Goal: Information Seeking & Learning: Check status

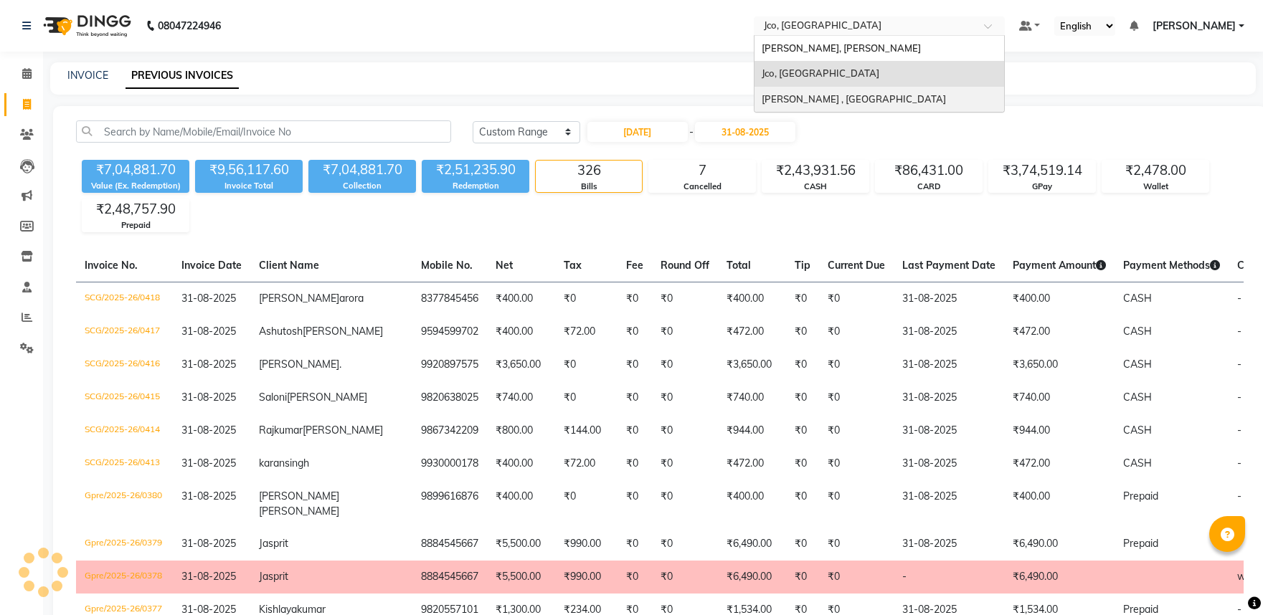
select select "range"
click at [718, 34] on nav "08047224946 Select Location × Jco, Goregaon West Jean Claude Olivier, Bandra We…" at bounding box center [631, 26] width 1263 height 52
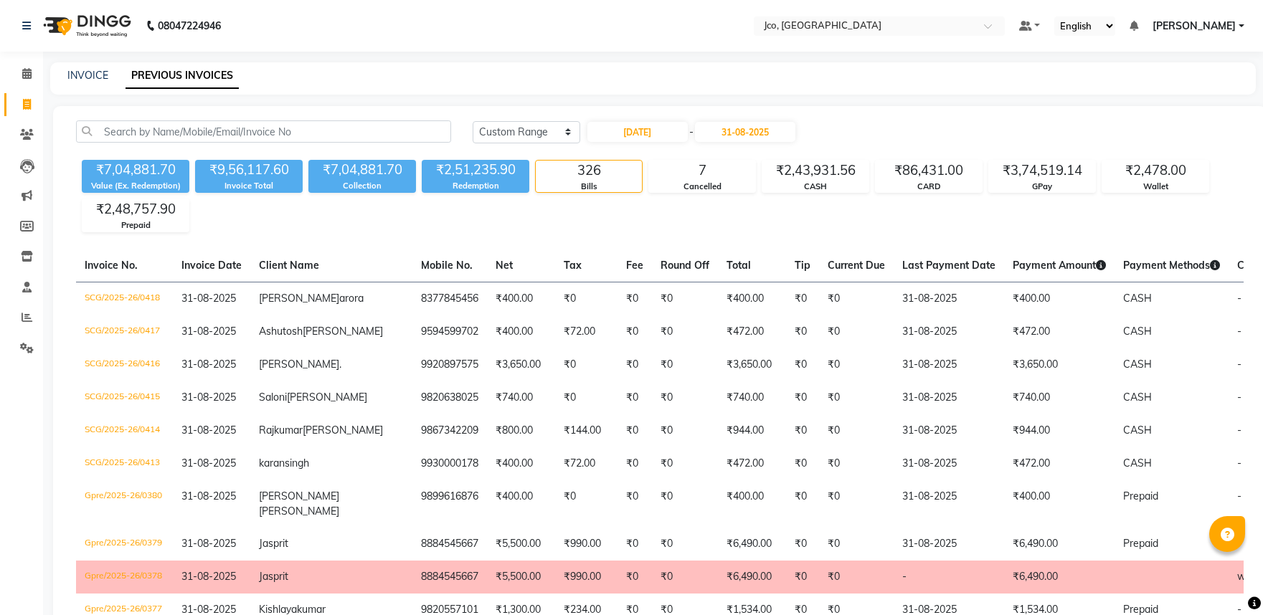
select select "range"
click at [545, 220] on div "₹7,04,881.70 Value (Ex. Redemption) ₹9,56,117.60 Invoice Total ₹7,04,881.70 Col…" at bounding box center [659, 193] width 1167 height 78
click at [858, 23] on input "text" at bounding box center [865, 27] width 208 height 14
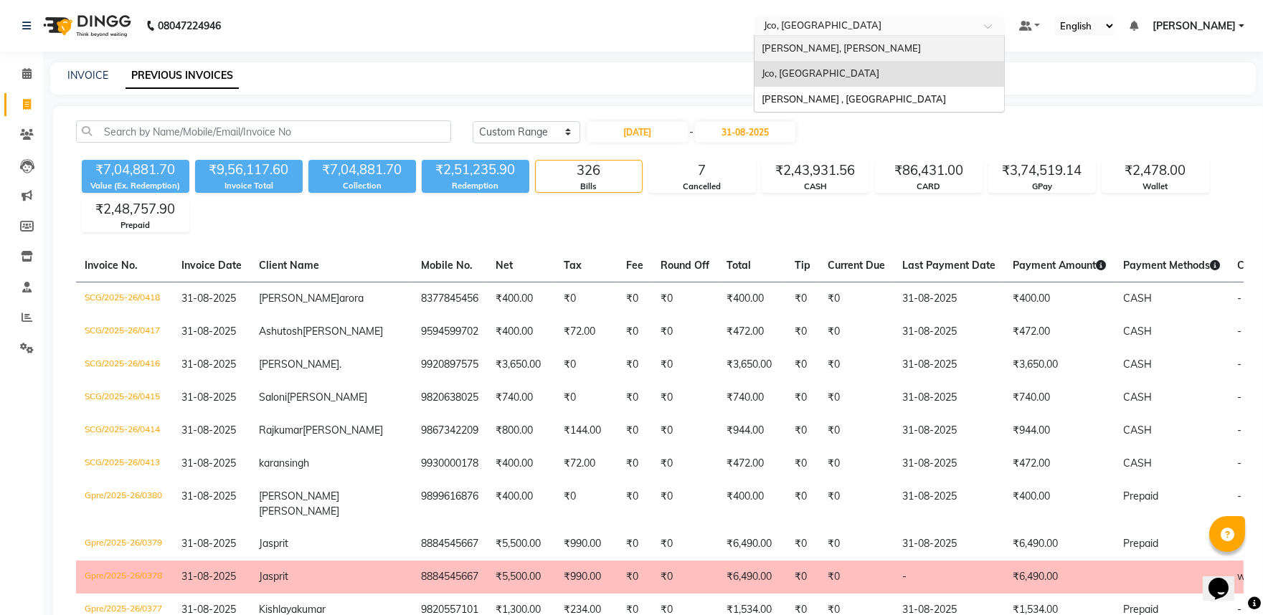
click at [857, 47] on span "Jean Claude Olivier, Bandra West" at bounding box center [840, 47] width 159 height 11
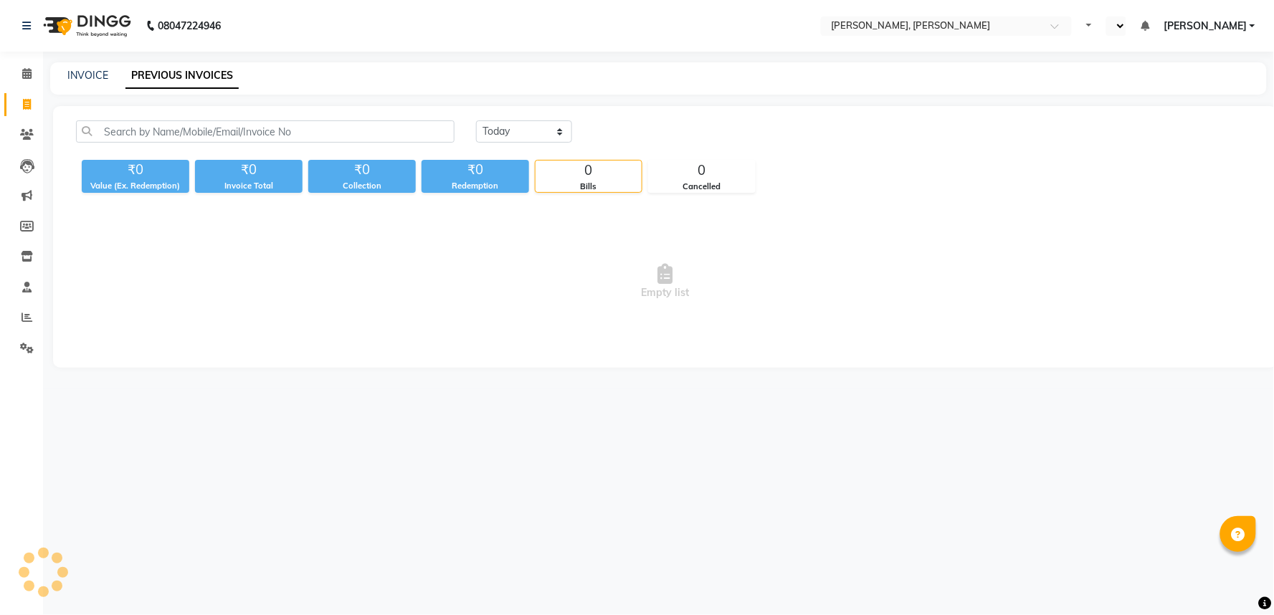
select select "en"
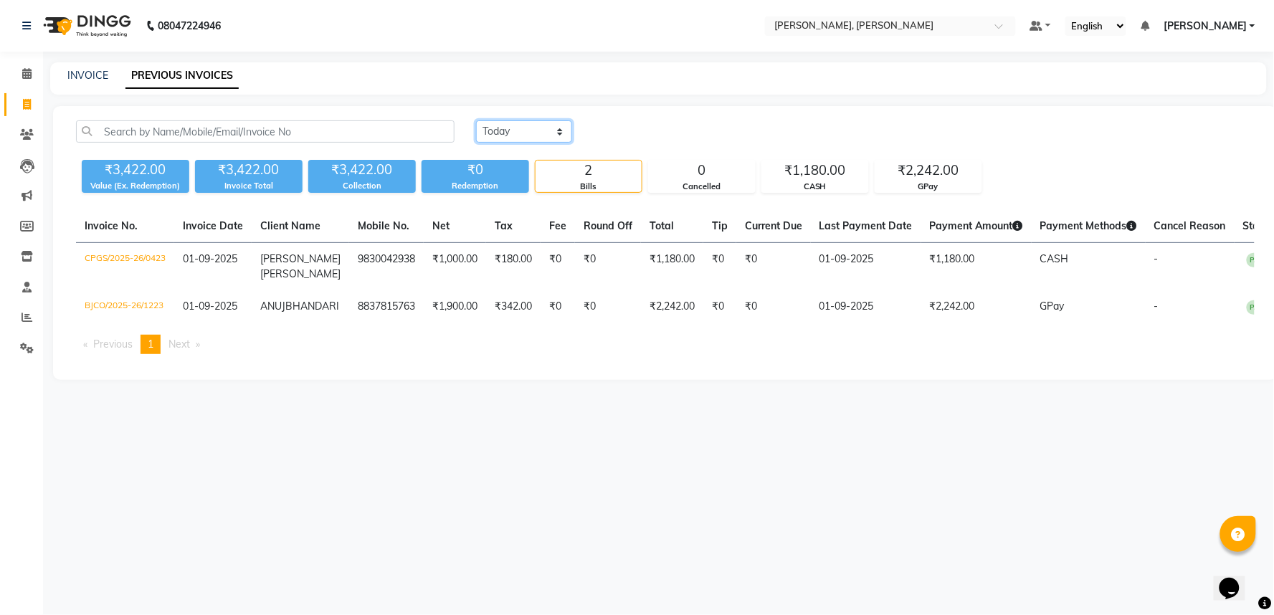
click at [507, 127] on select "[DATE] [DATE] Custom Range" at bounding box center [524, 131] width 96 height 22
select select "range"
click at [476, 120] on select "[DATE] [DATE] Custom Range" at bounding box center [524, 131] width 96 height 22
click at [645, 130] on input "01-09-2025" at bounding box center [641, 132] width 100 height 20
select select "9"
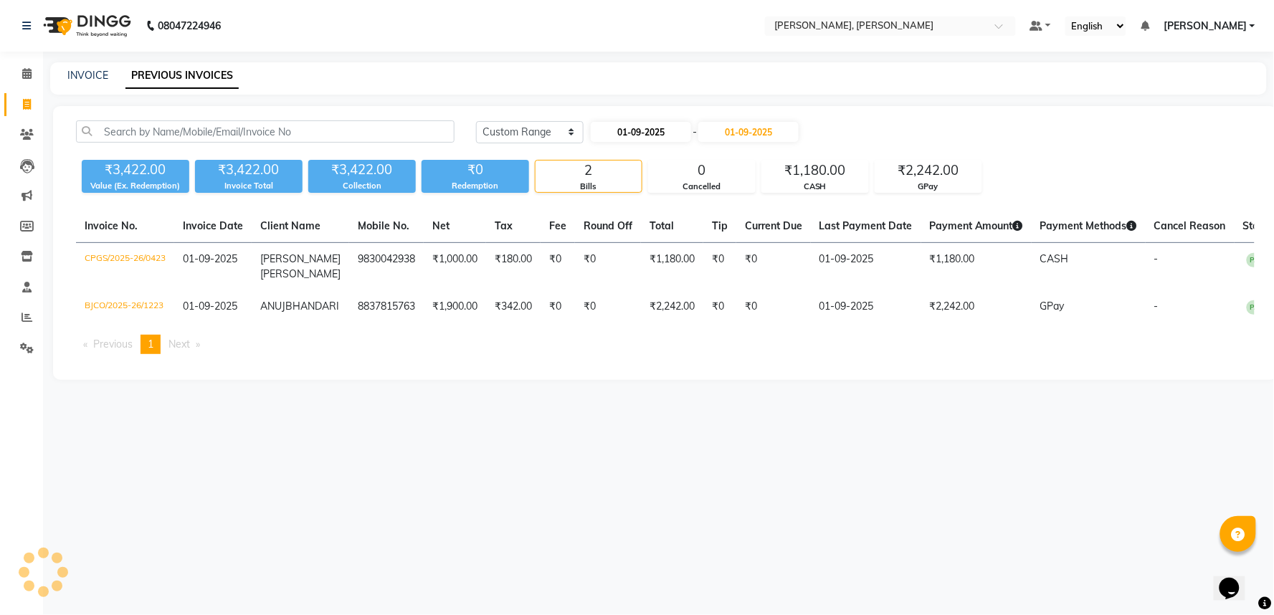
select select "2025"
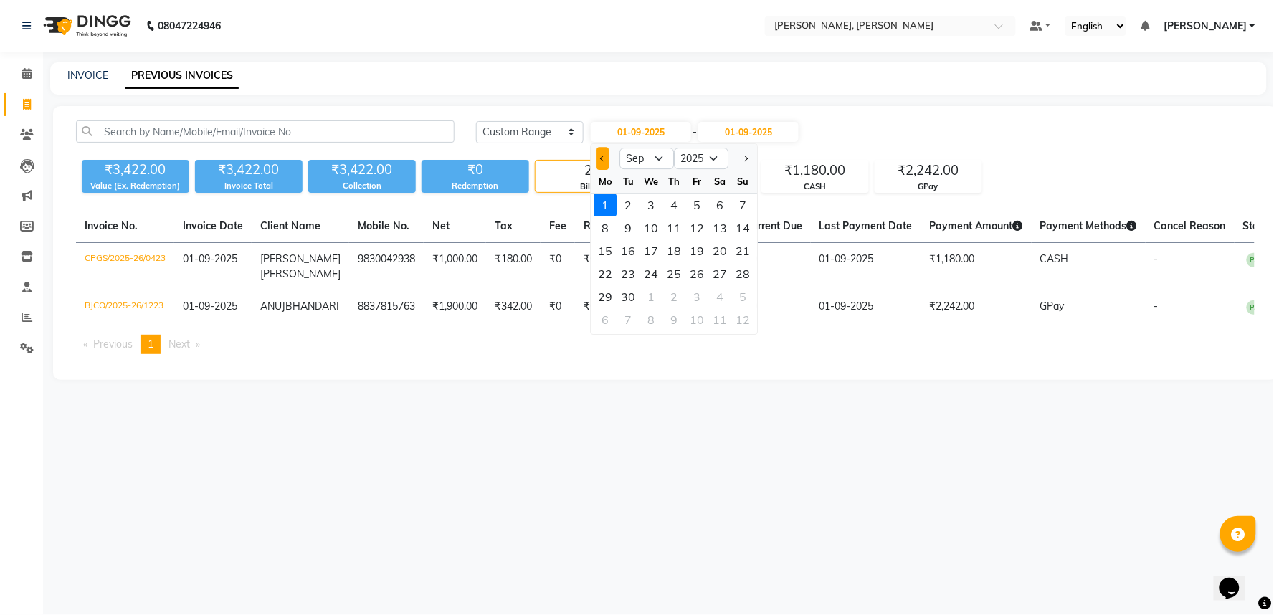
click at [605, 160] on button "Previous month" at bounding box center [603, 158] width 12 height 23
select select "8"
click at [701, 196] on div "1" at bounding box center [696, 205] width 23 height 23
type input "[DATE]"
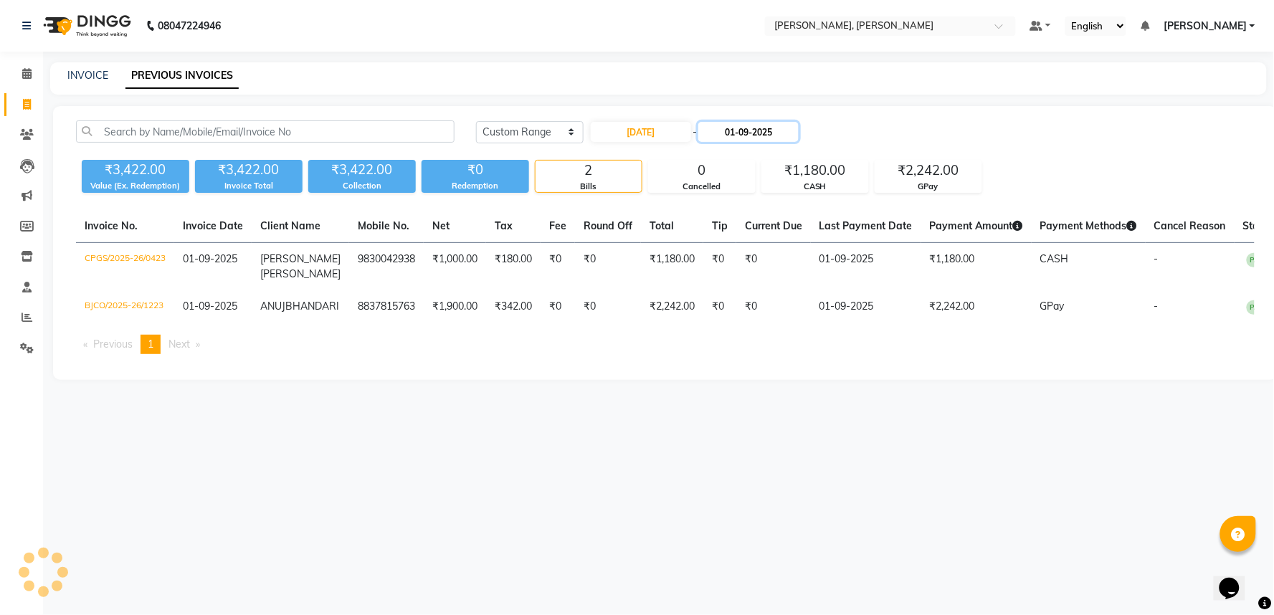
click at [735, 133] on input "01-09-2025" at bounding box center [748, 132] width 100 height 20
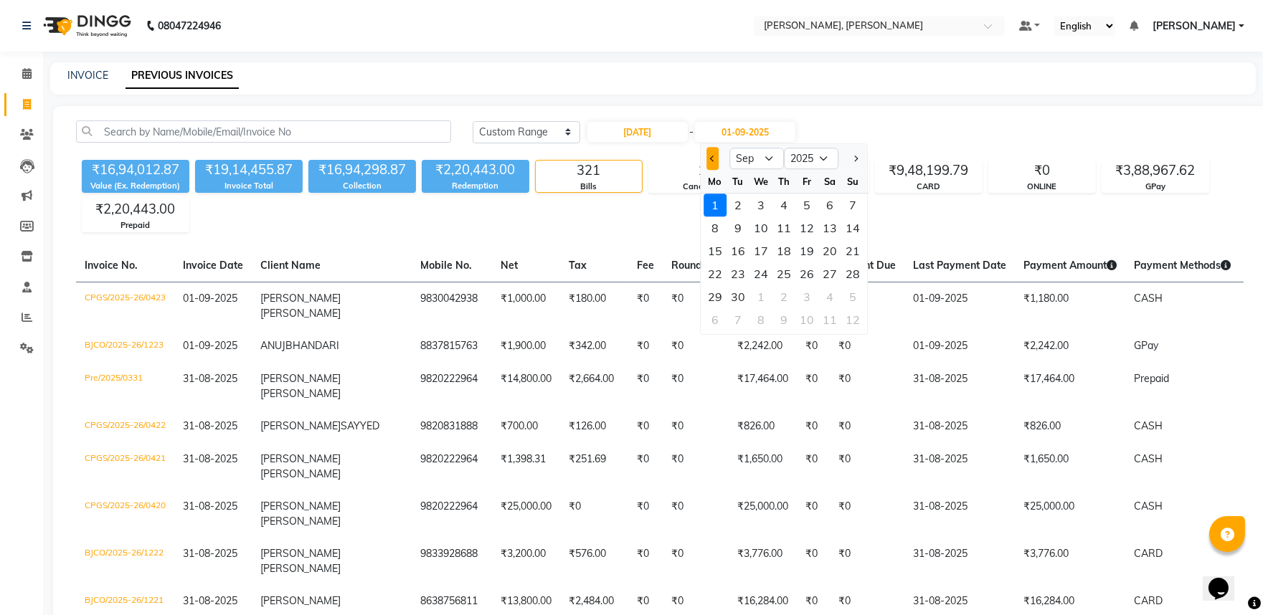
click at [708, 160] on button "Previous month" at bounding box center [712, 158] width 12 height 23
select select "8"
click at [861, 296] on div "31" at bounding box center [852, 296] width 23 height 23
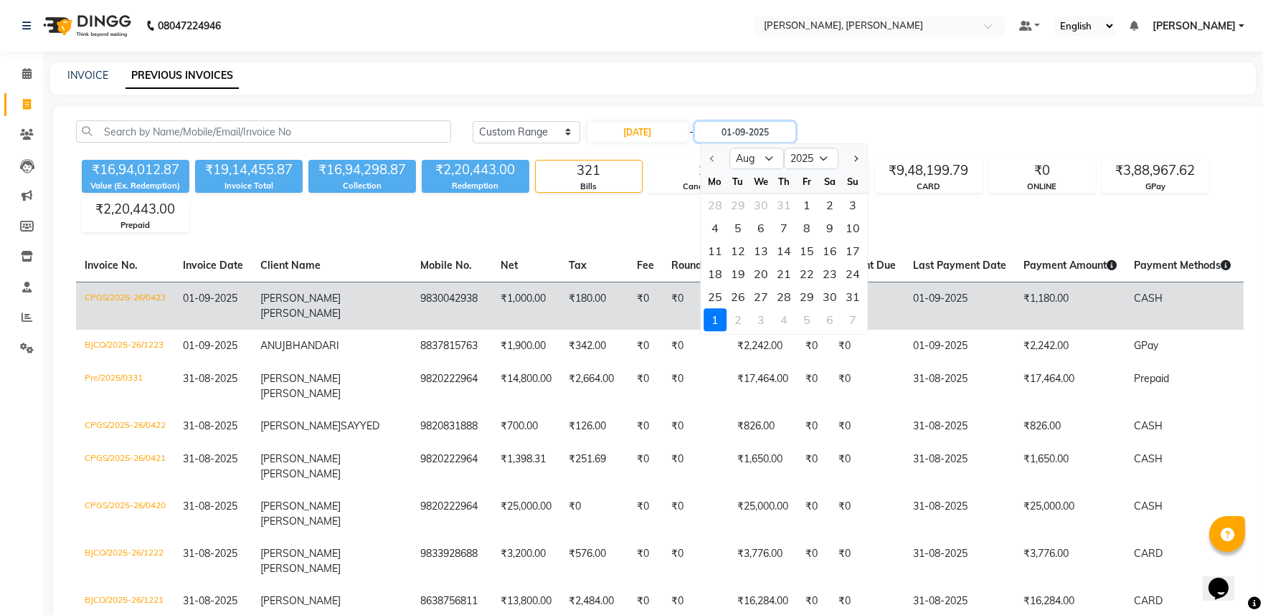
type input "31-08-2025"
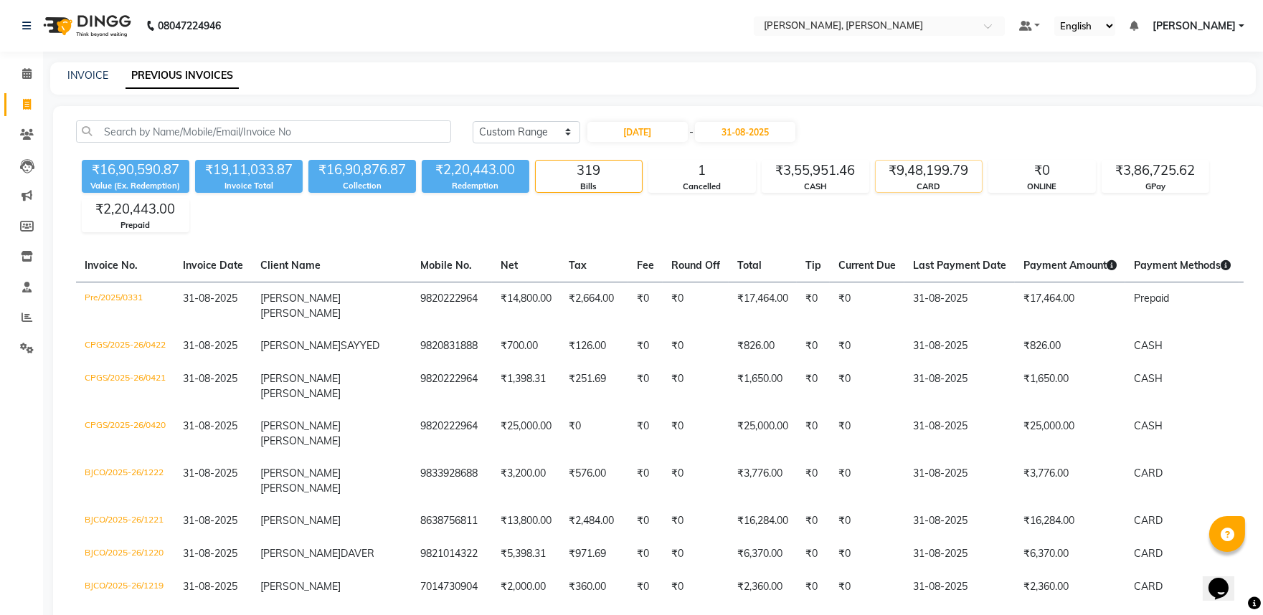
click at [899, 186] on div "CARD" at bounding box center [928, 187] width 106 height 12
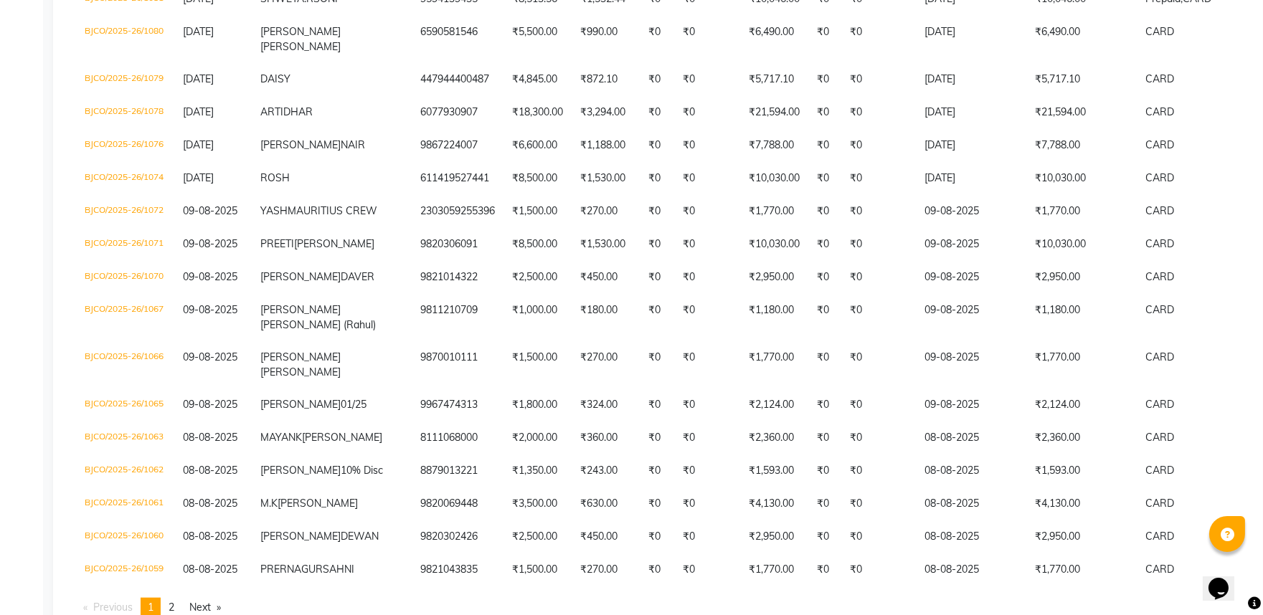
scroll to position [3541, 0]
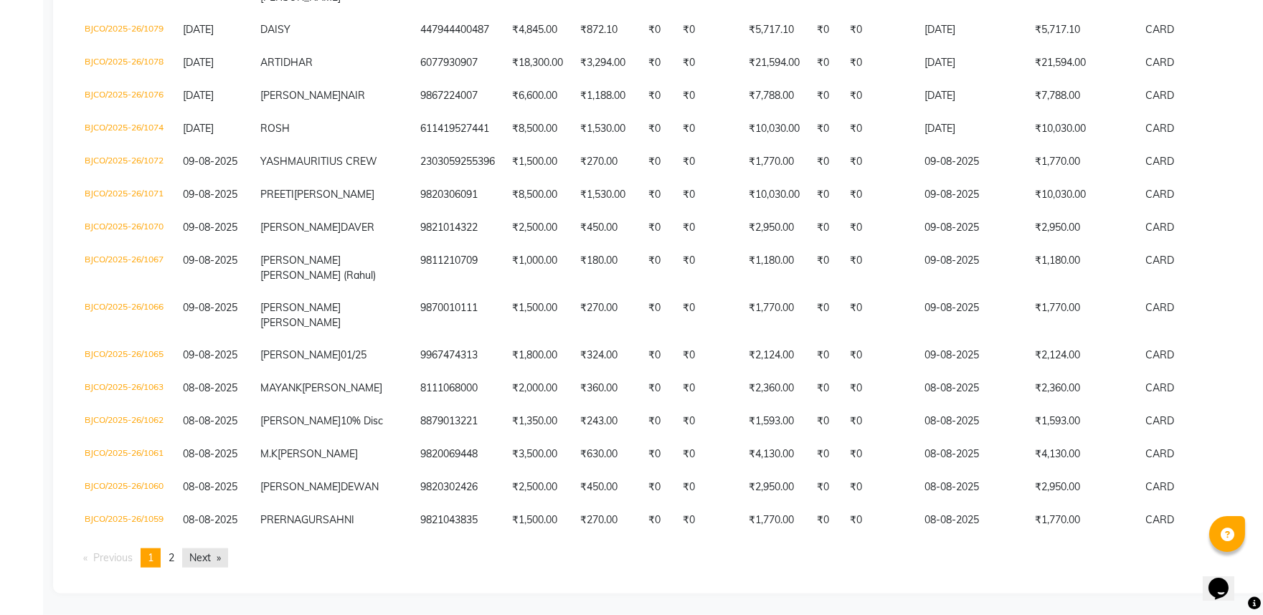
click at [211, 561] on link "Next page" at bounding box center [205, 558] width 46 height 19
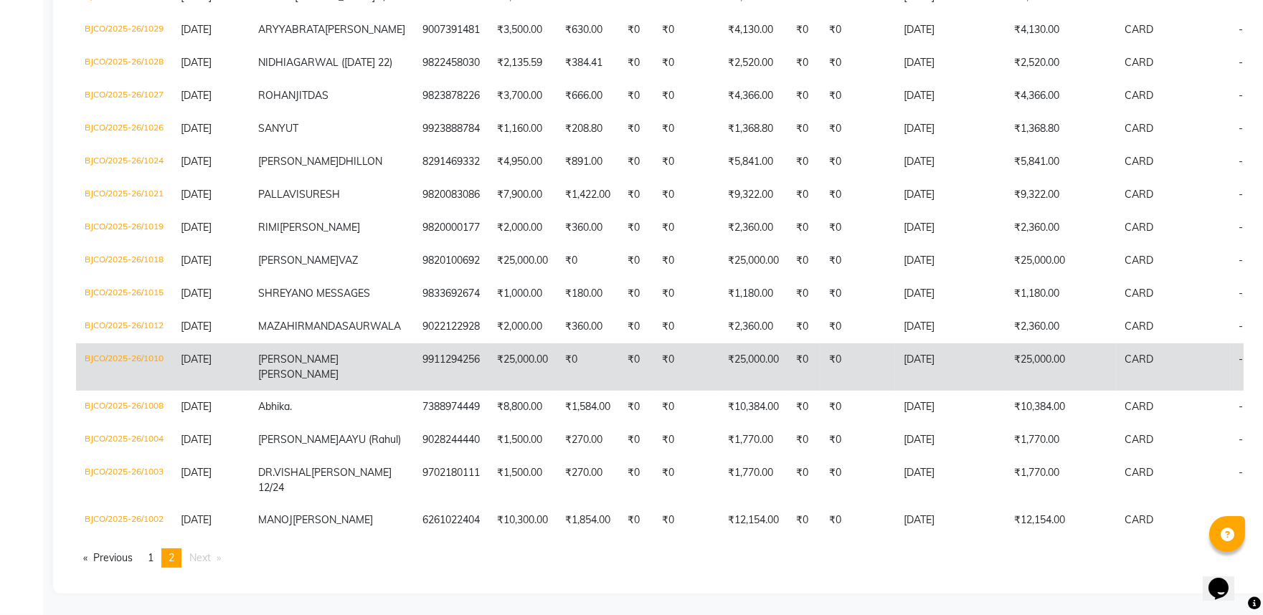
scroll to position [1034, 0]
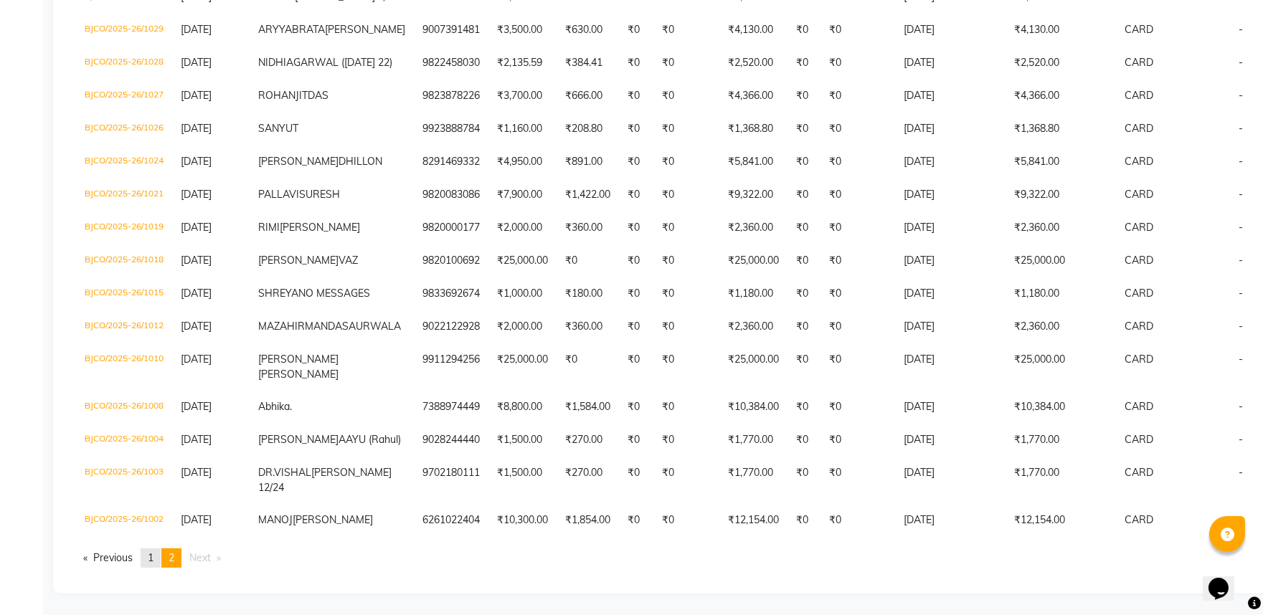
click at [159, 558] on link "page 1" at bounding box center [151, 558] width 20 height 19
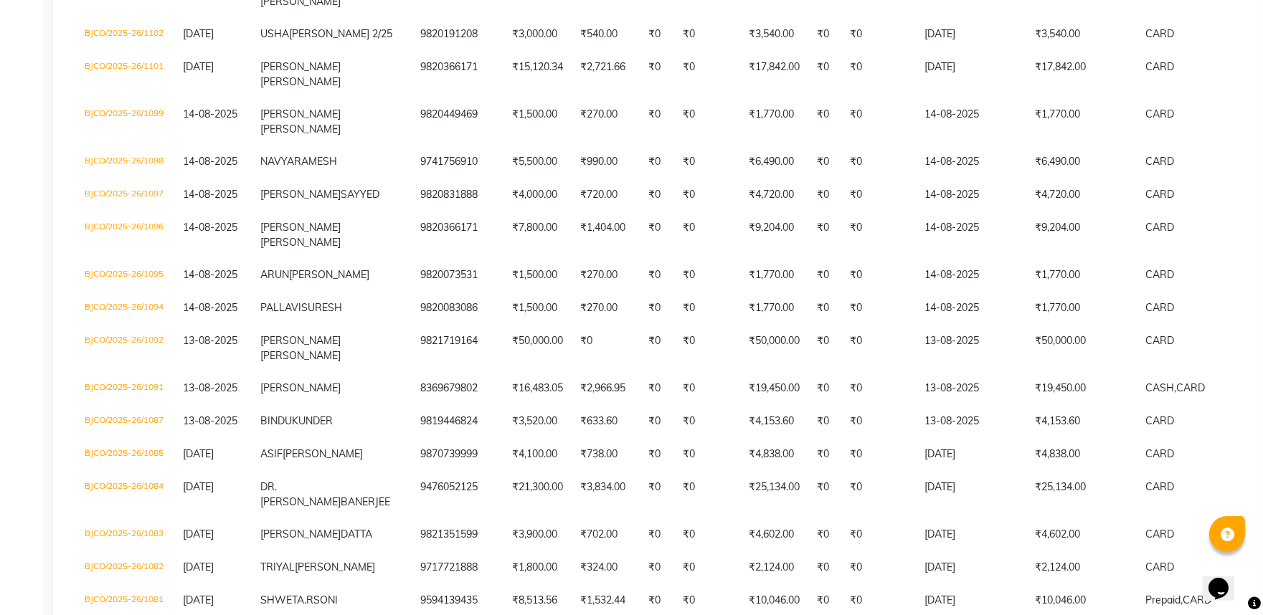
scroll to position [3027, 0]
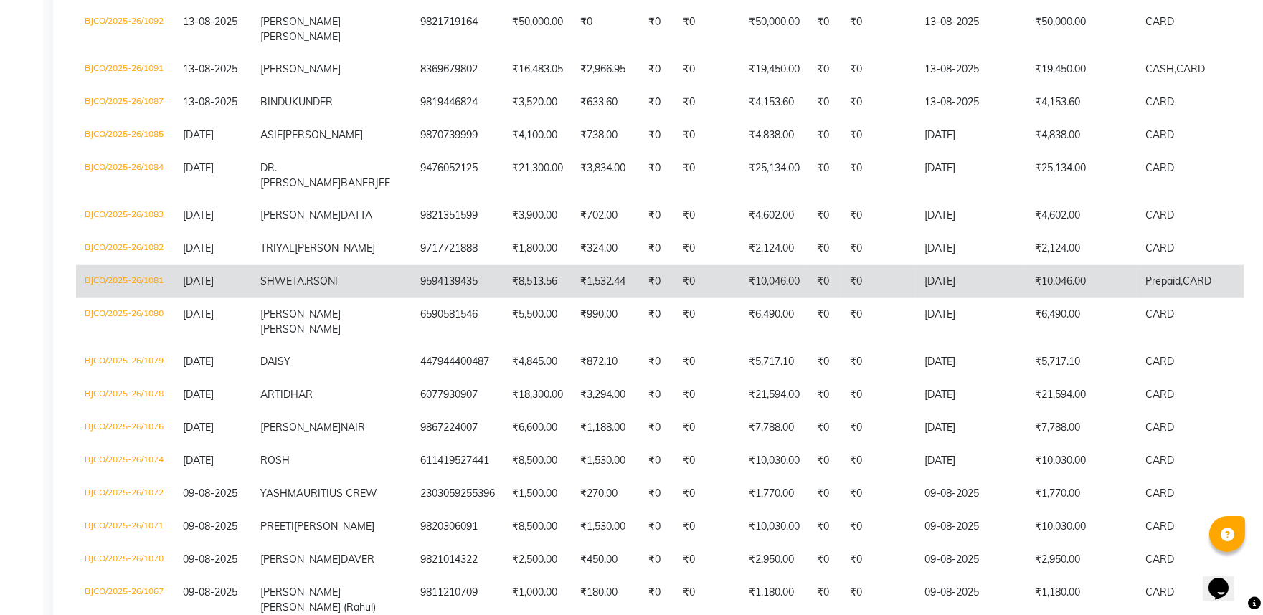
click at [1063, 298] on td "₹10,046.00" at bounding box center [1081, 281] width 110 height 33
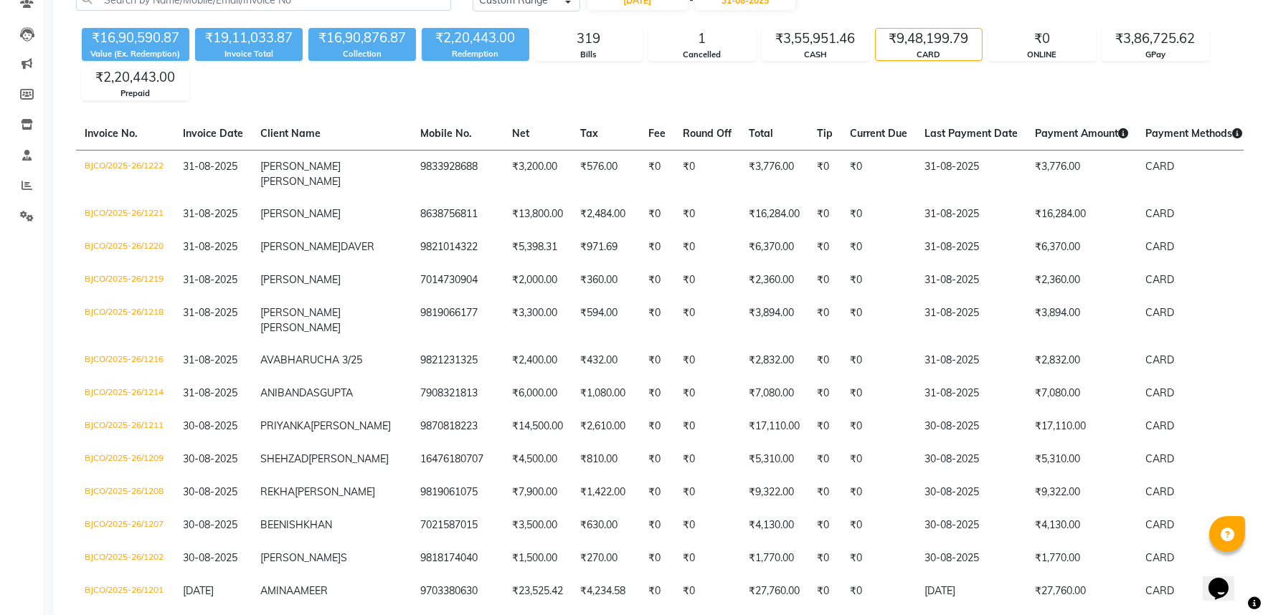
scroll to position [0, 0]
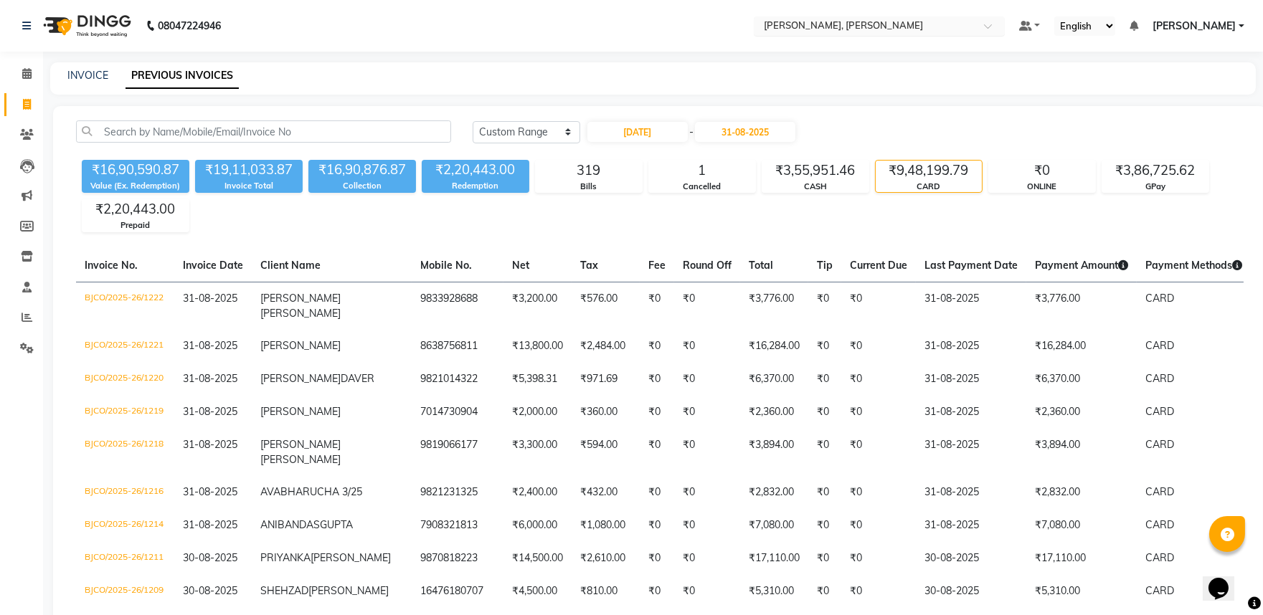
click at [837, 31] on input "text" at bounding box center [865, 27] width 208 height 14
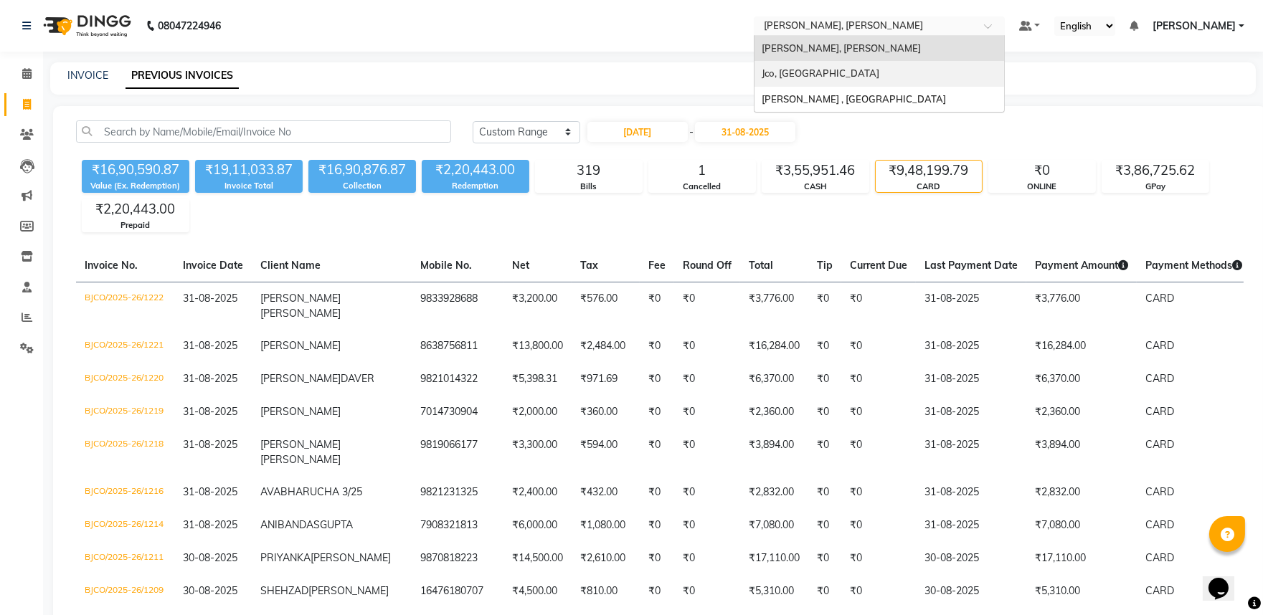
click at [849, 83] on div "Jco, [GEOGRAPHIC_DATA]" at bounding box center [879, 74] width 250 height 26
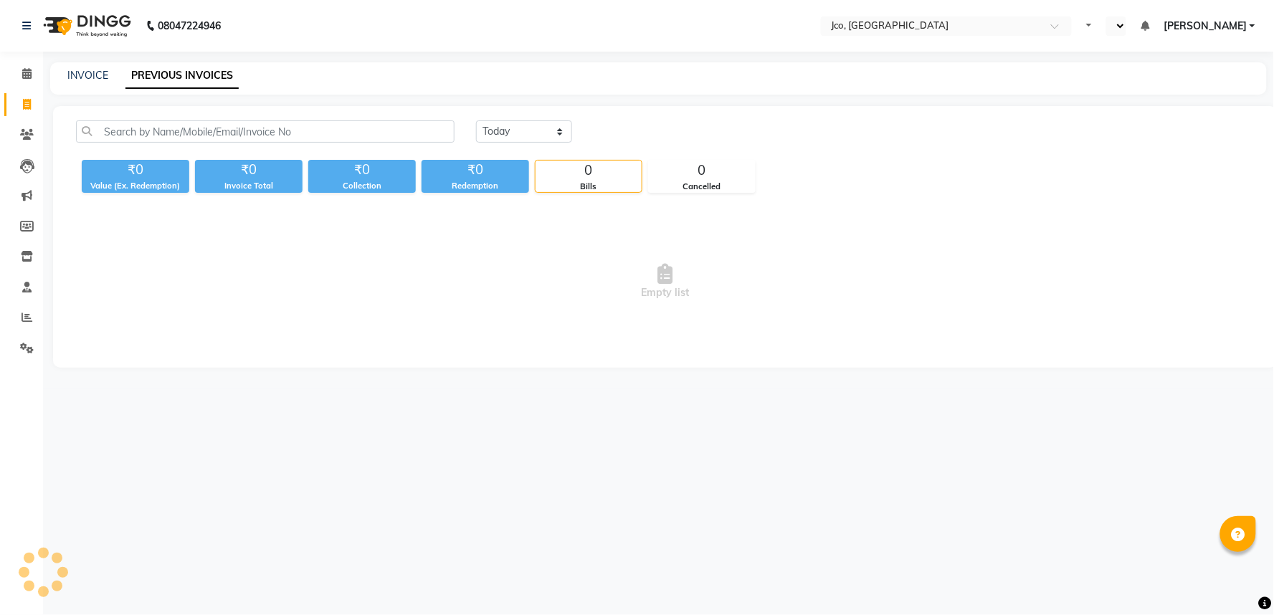
select select "en"
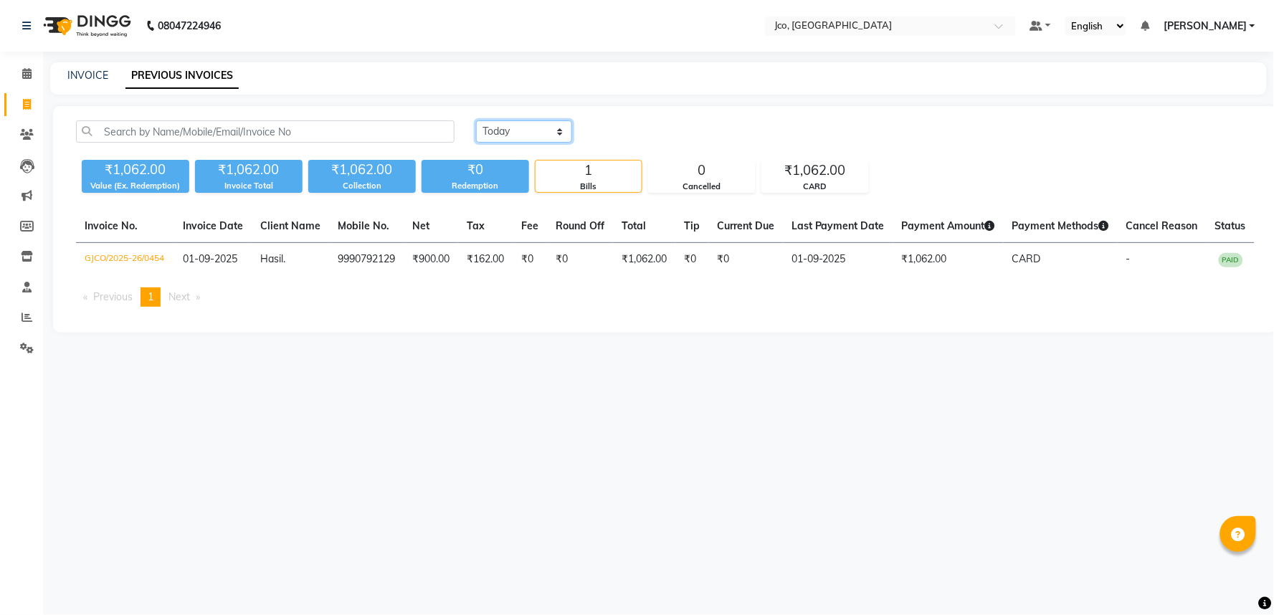
click at [523, 123] on select "[DATE] [DATE] Custom Range" at bounding box center [524, 131] width 96 height 22
select select "range"
click at [476, 120] on select "[DATE] [DATE] Custom Range" at bounding box center [524, 131] width 96 height 22
click at [612, 127] on input "01-09-2025" at bounding box center [641, 132] width 100 height 20
select select "9"
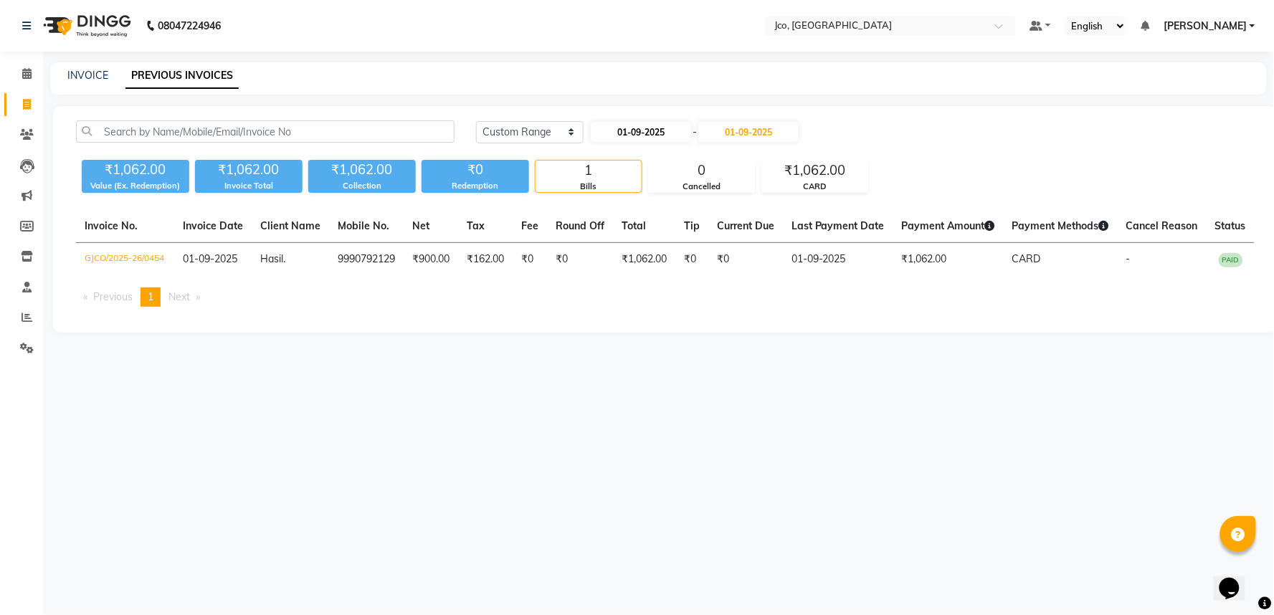
select select "2025"
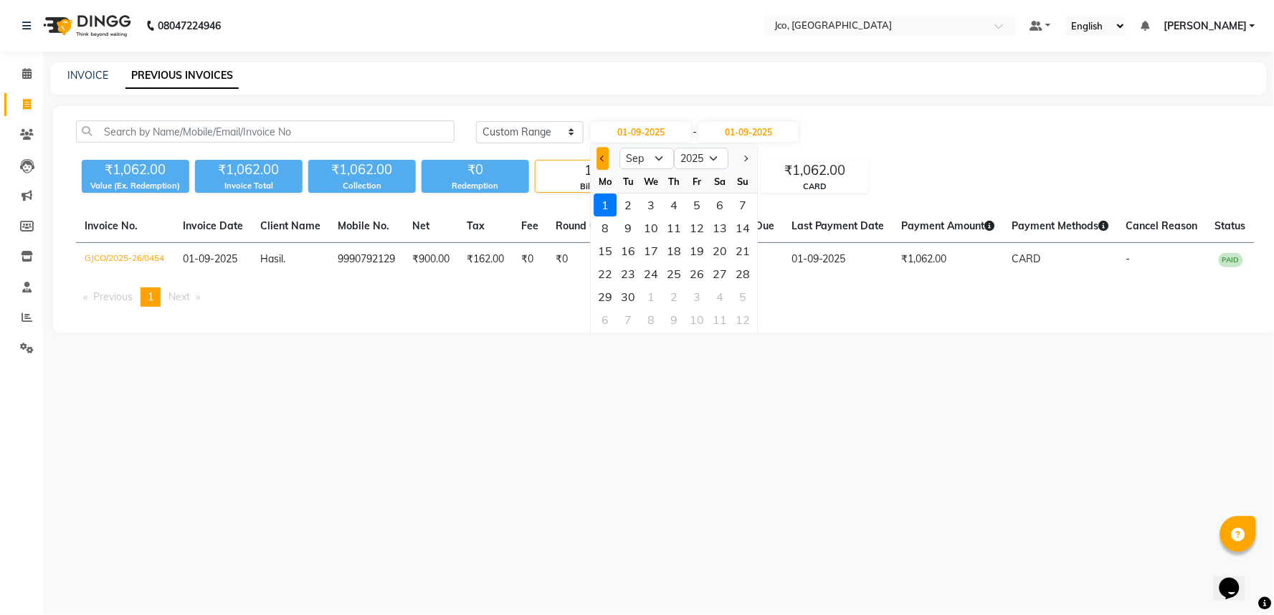
click at [607, 158] on button "Previous month" at bounding box center [603, 158] width 12 height 23
select select "8"
click at [694, 203] on div "1" at bounding box center [696, 205] width 23 height 23
type input "[DATE]"
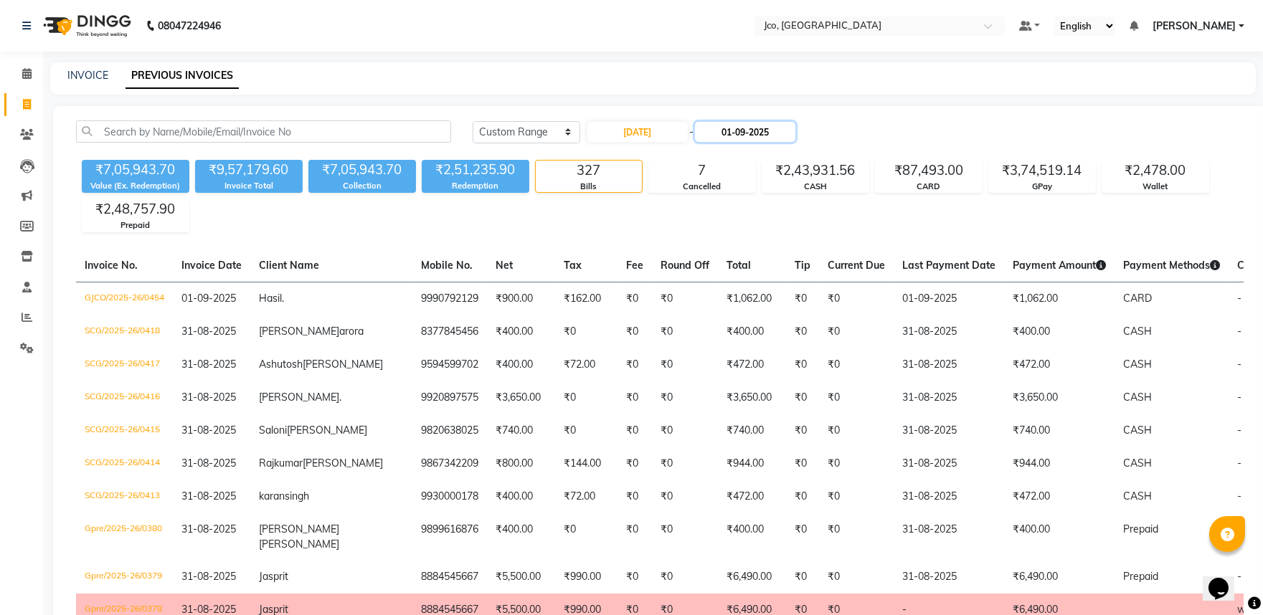
click at [715, 134] on input "01-09-2025" at bounding box center [745, 132] width 100 height 20
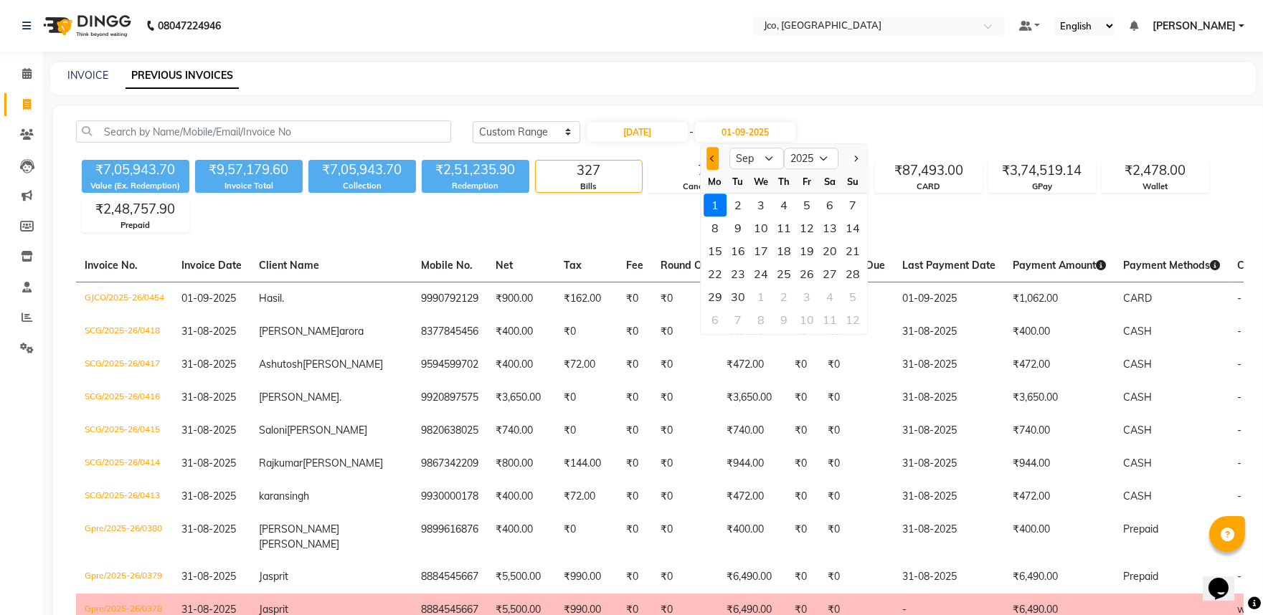
click at [706, 159] on button "Previous month" at bounding box center [712, 158] width 12 height 23
select select "8"
click at [858, 295] on div "31" at bounding box center [852, 296] width 23 height 23
type input "31-08-2025"
